Goal: Transaction & Acquisition: Download file/media

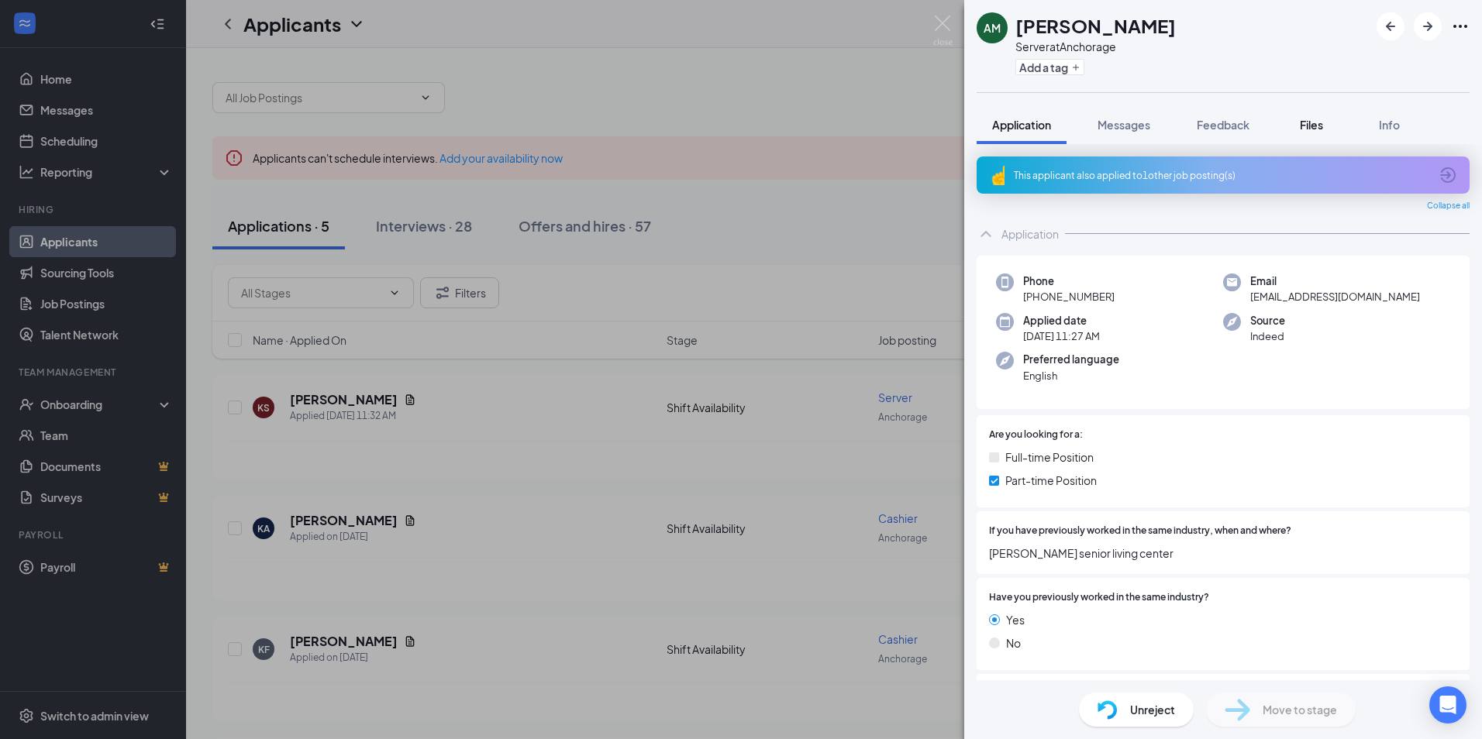
click at [1312, 123] on span "Files" at bounding box center [1311, 125] width 23 height 14
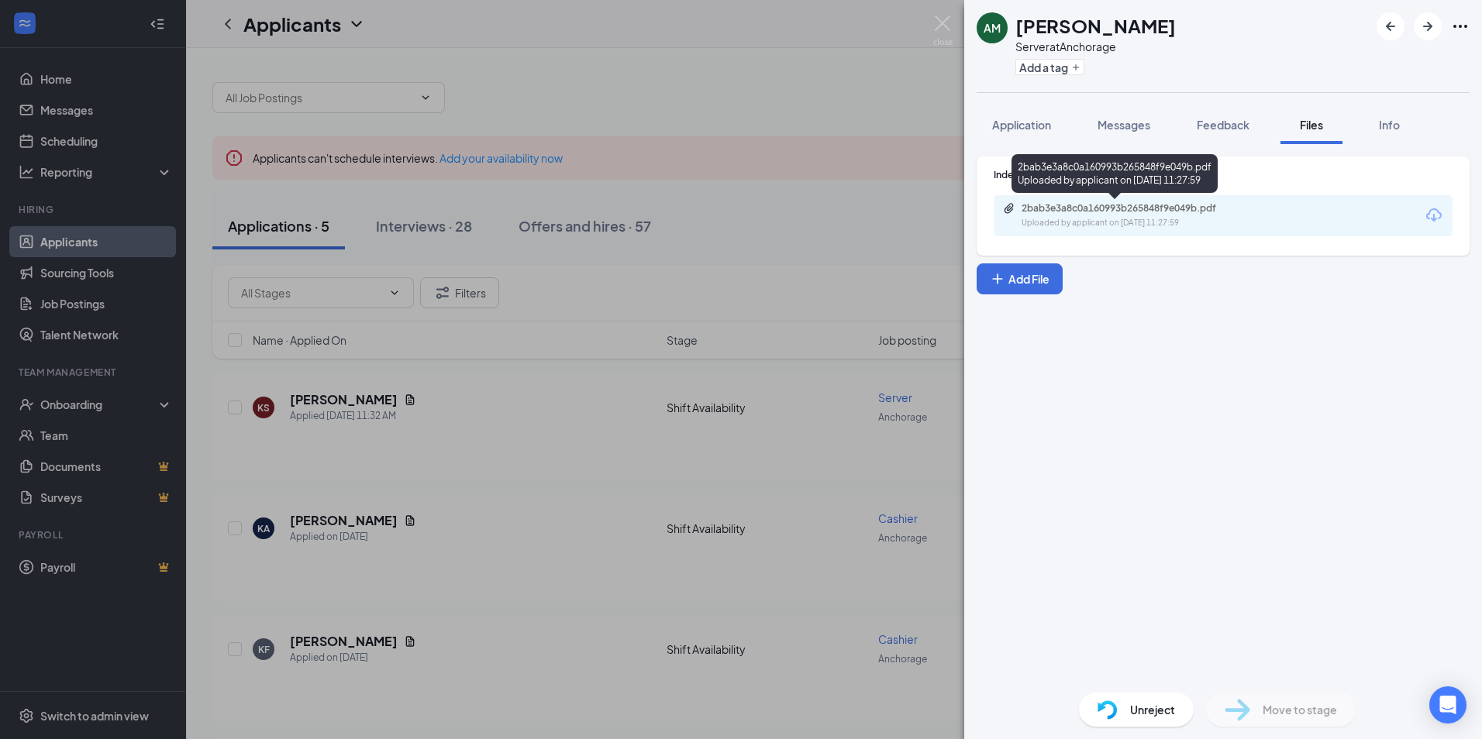
click at [1075, 212] on div "2bab3e3a8c0a160993b265848f9e049b.pdf" at bounding box center [1129, 208] width 217 height 12
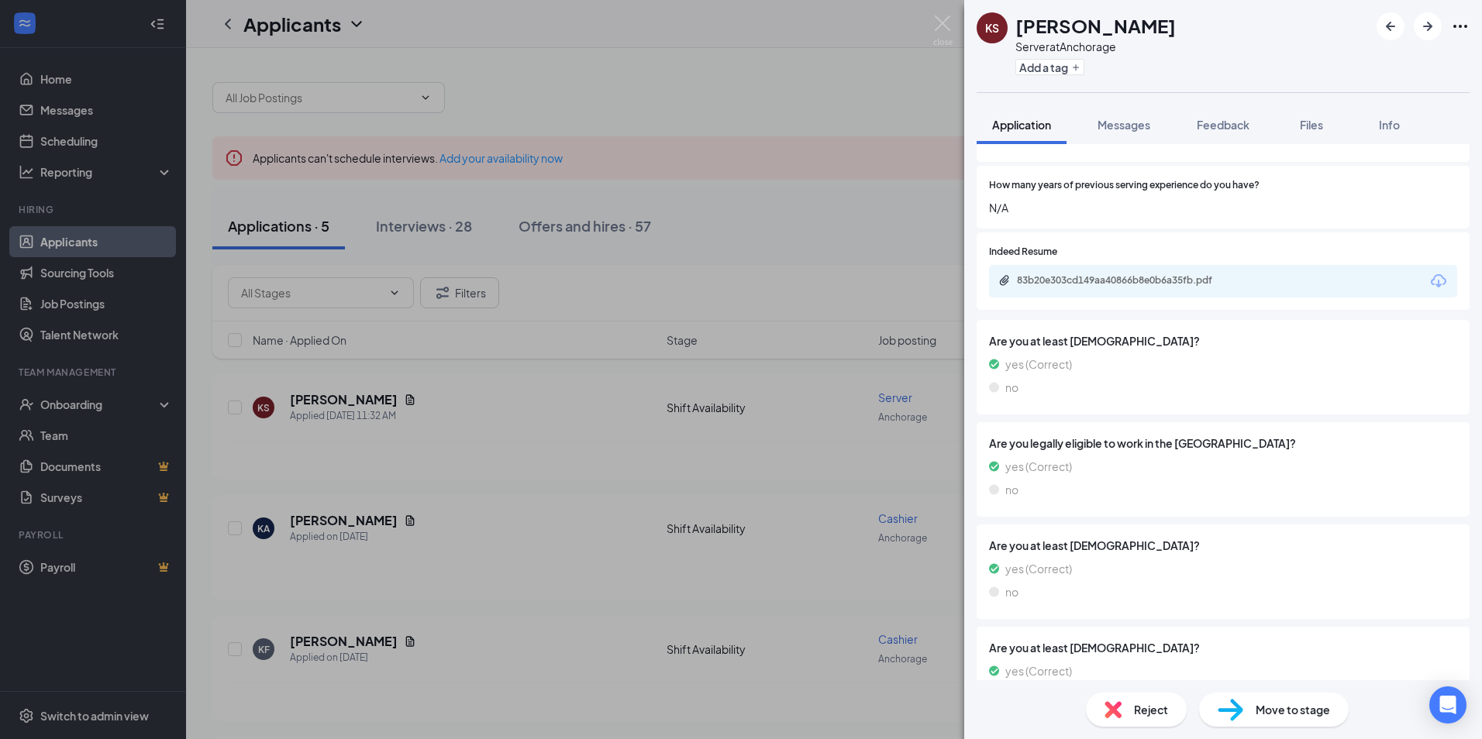
scroll to position [541, 0]
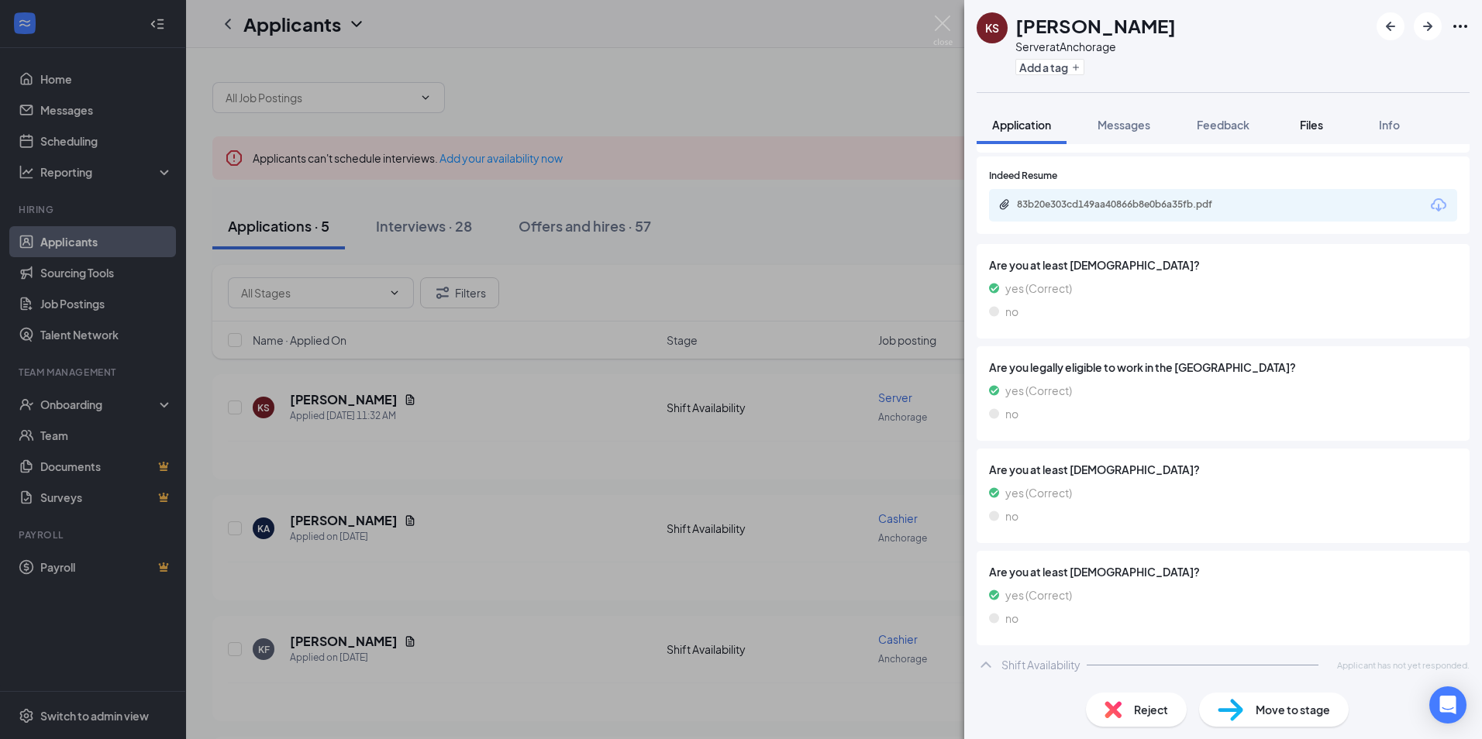
click at [1300, 127] on div "Files" at bounding box center [1311, 124] width 31 height 15
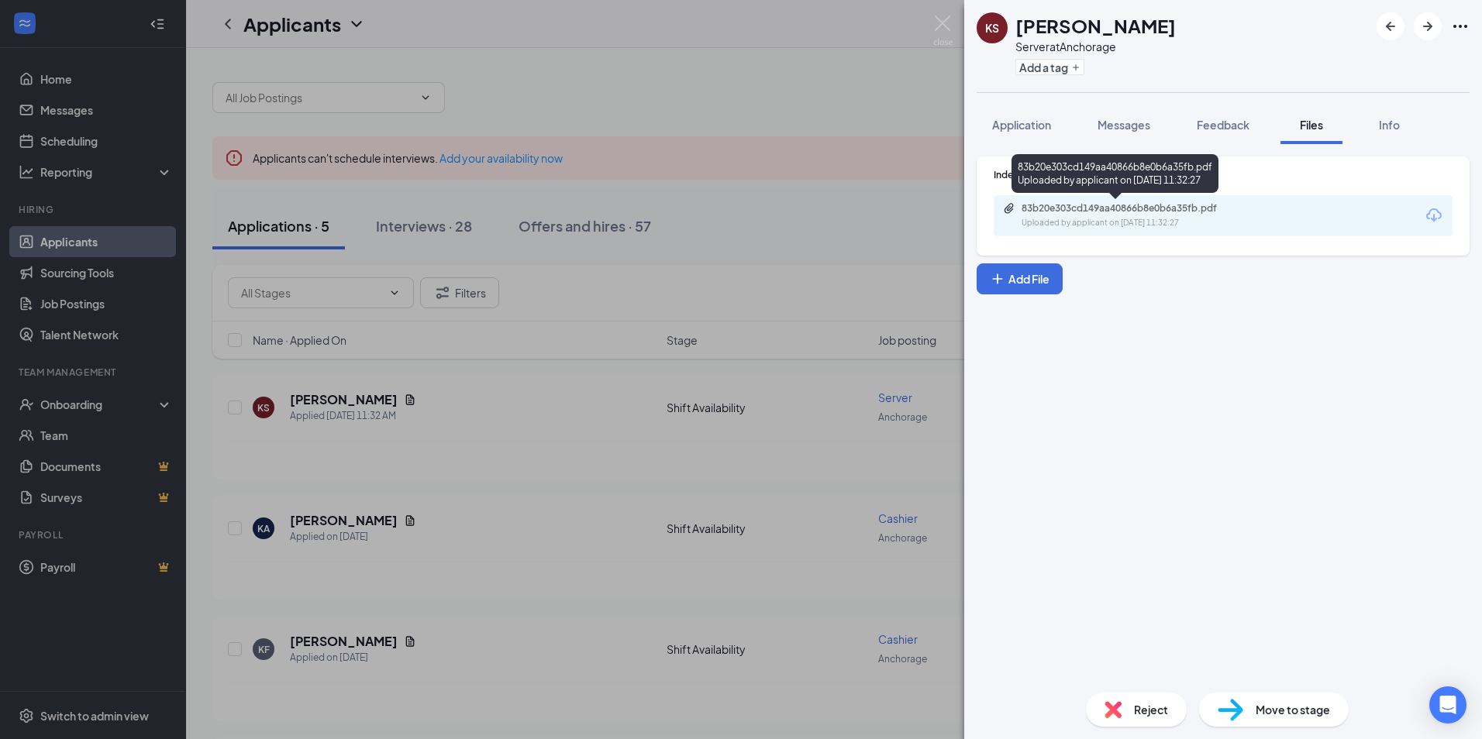
click at [1157, 205] on div "83b20e303cd149aa40866b8e0b6a35fb.pdf" at bounding box center [1129, 208] width 217 height 12
